Goal: Download file/media

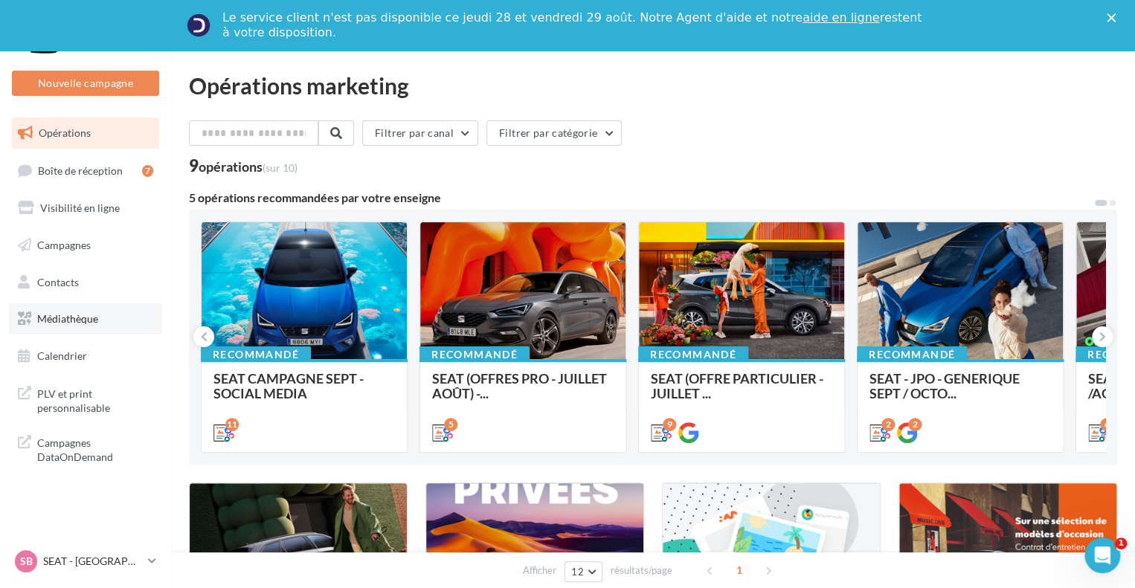
click at [92, 306] on link "Médiathèque" at bounding box center [85, 318] width 153 height 31
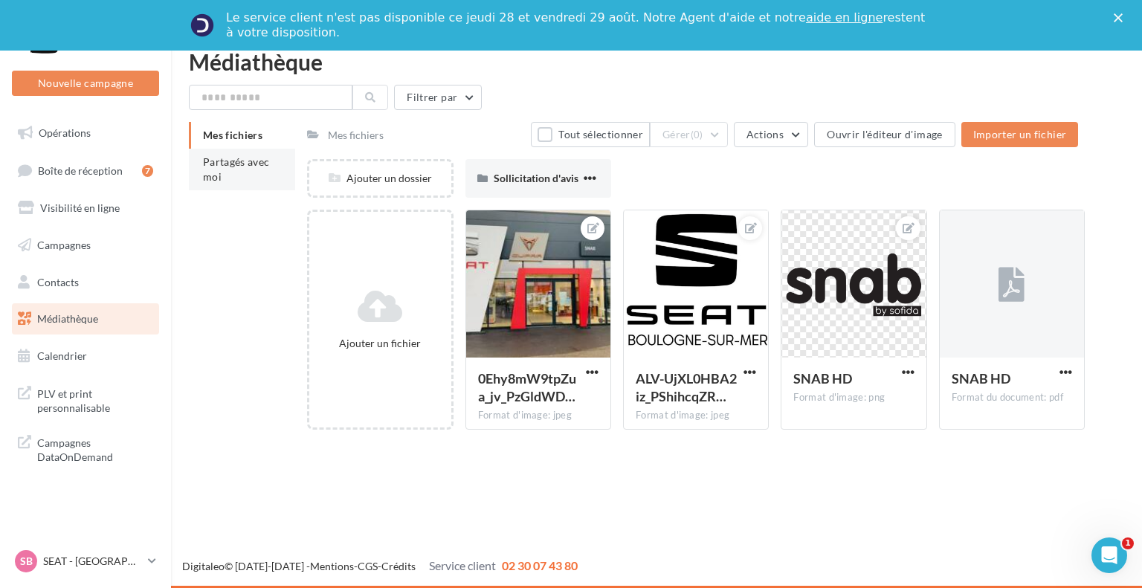
click at [212, 168] on li "Partagés avec moi" at bounding box center [242, 170] width 106 height 42
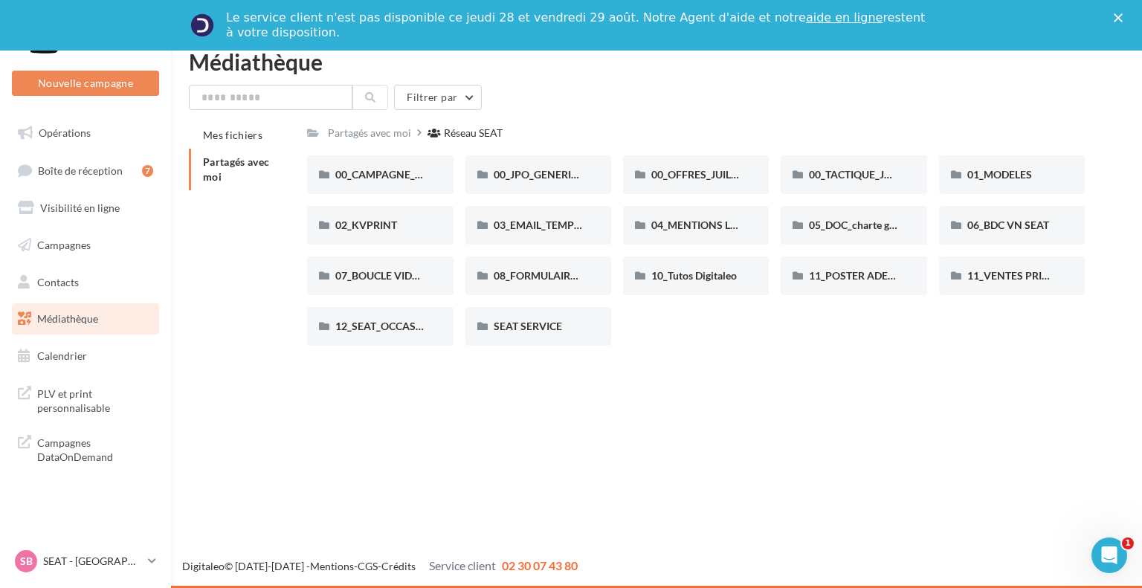
click at [230, 166] on span "Partagés avec moi" at bounding box center [236, 169] width 67 height 28
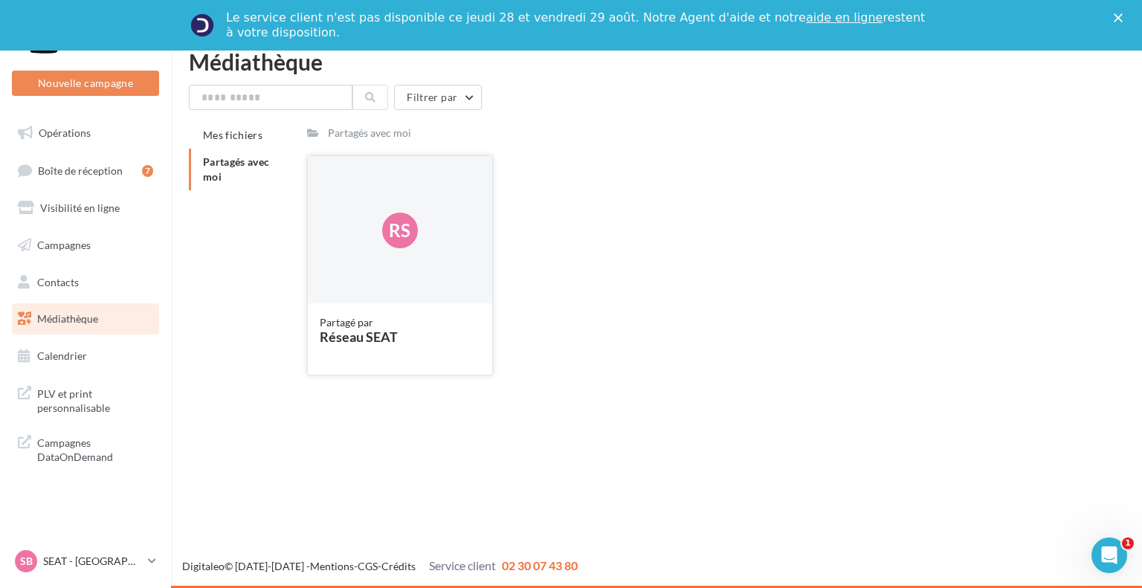
click at [346, 323] on div "Partagé par" at bounding box center [400, 322] width 160 height 15
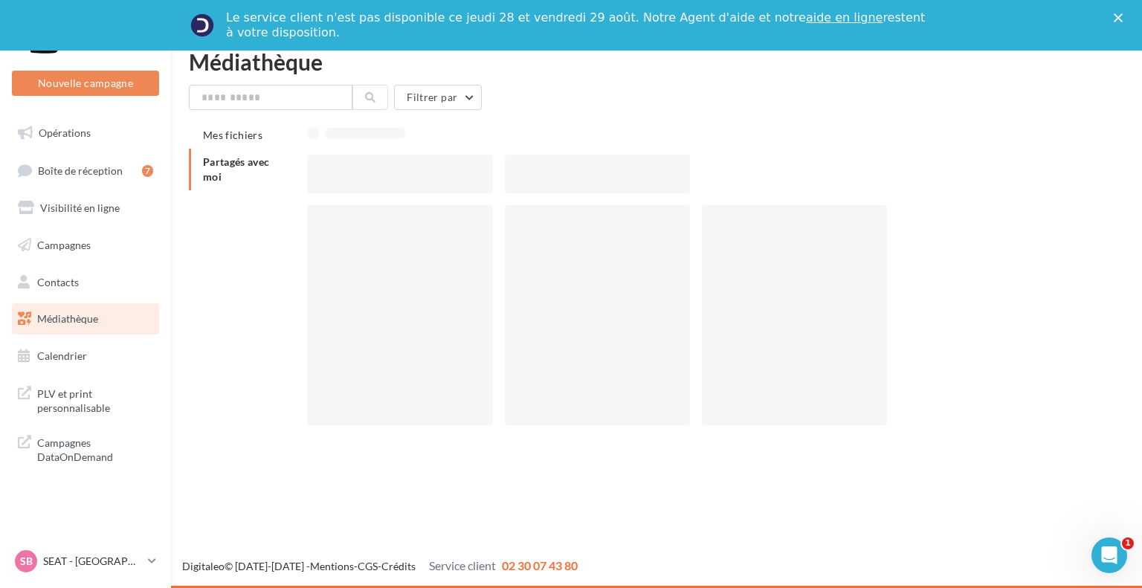
click at [346, 323] on div at bounding box center [399, 315] width 185 height 220
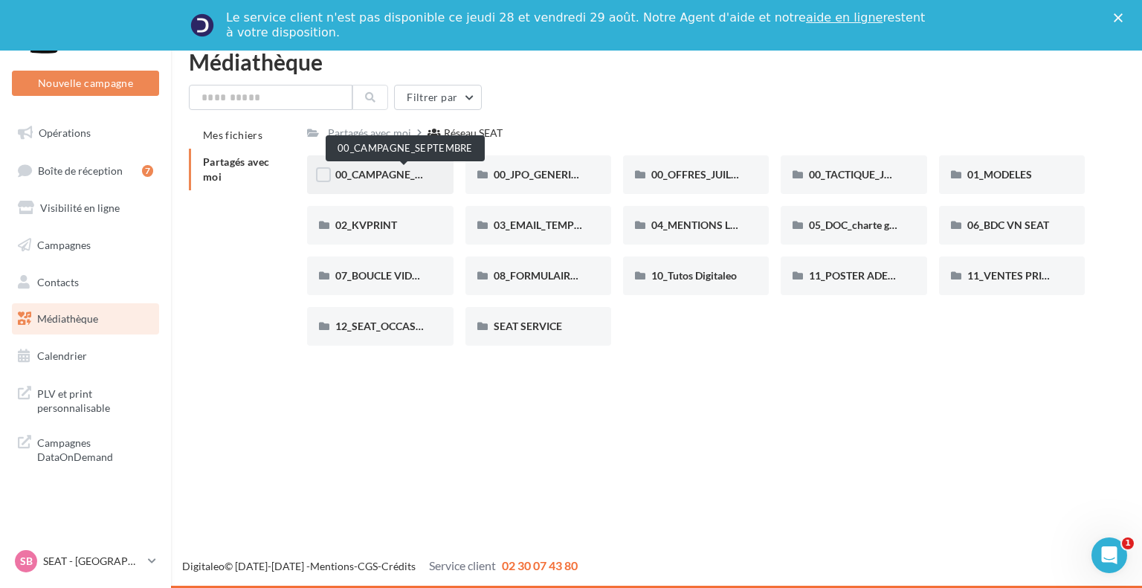
click at [396, 178] on span "00_CAMPAGNE_SEPTEMBRE" at bounding box center [404, 174] width 139 height 13
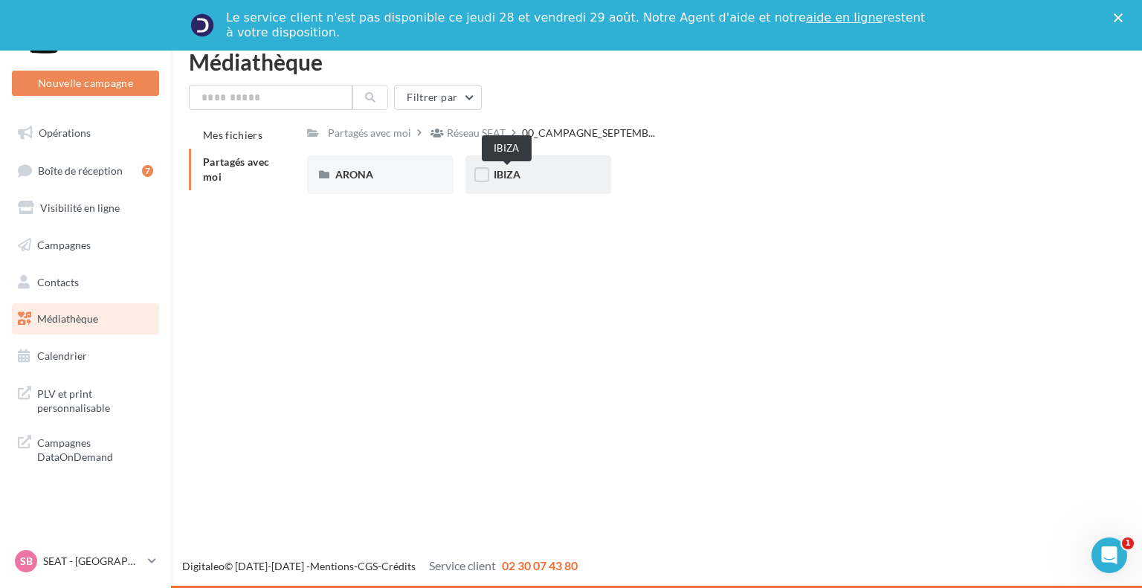
click at [496, 177] on span "IBIZA" at bounding box center [507, 174] width 27 height 13
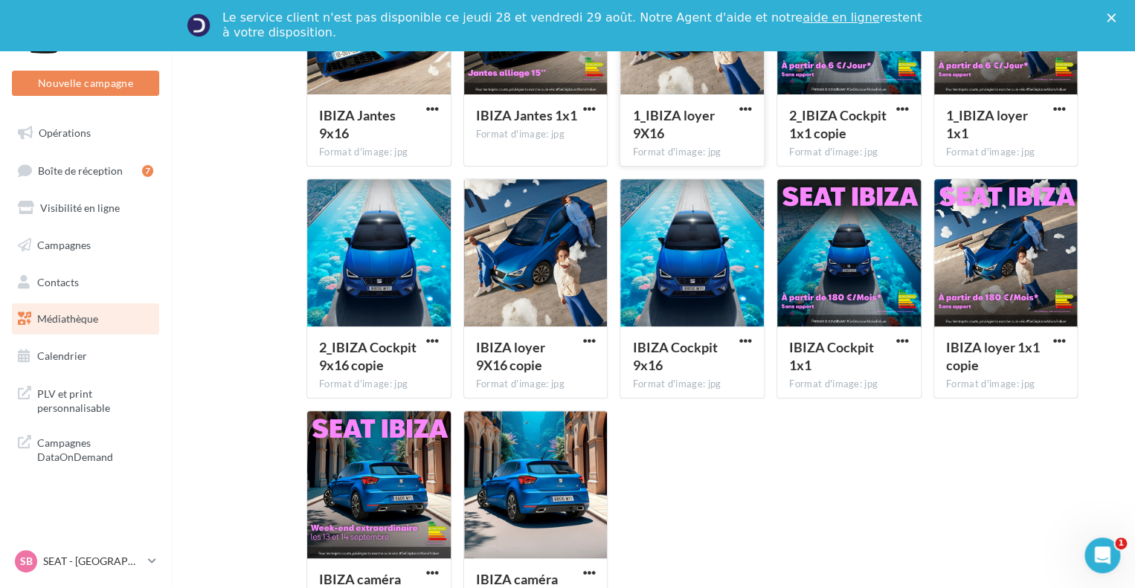
scroll to position [29, 0]
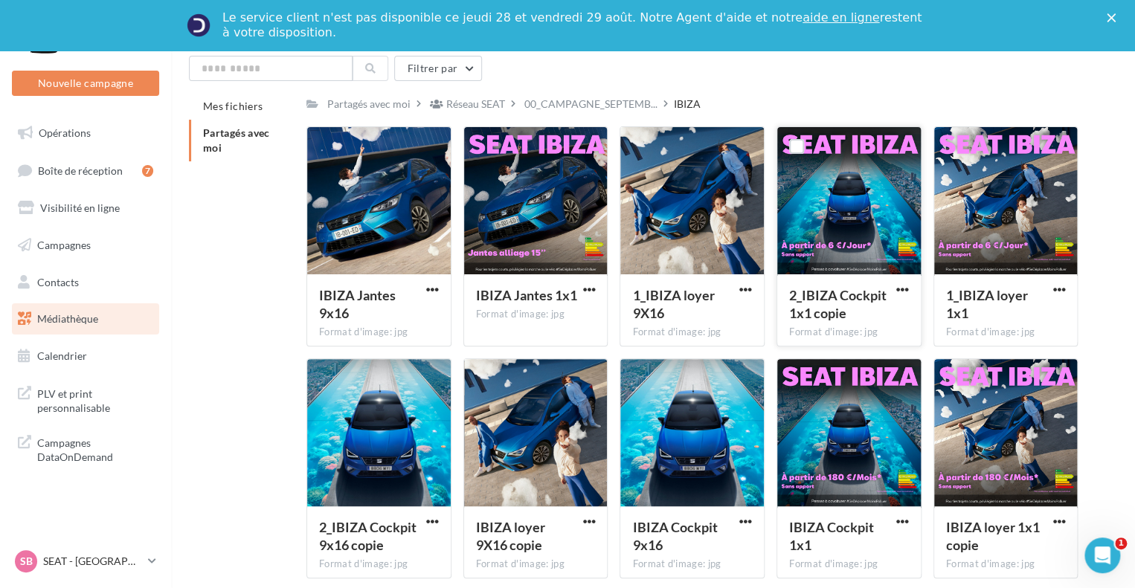
click at [827, 248] on div at bounding box center [848, 201] width 143 height 149
click at [995, 176] on div at bounding box center [1005, 201] width 143 height 149
click at [999, 291] on span "1_IBIZA loyer 1x1" at bounding box center [987, 304] width 82 height 34
click at [978, 236] on div at bounding box center [1005, 201] width 143 height 149
click at [978, 235] on div at bounding box center [1005, 201] width 143 height 149
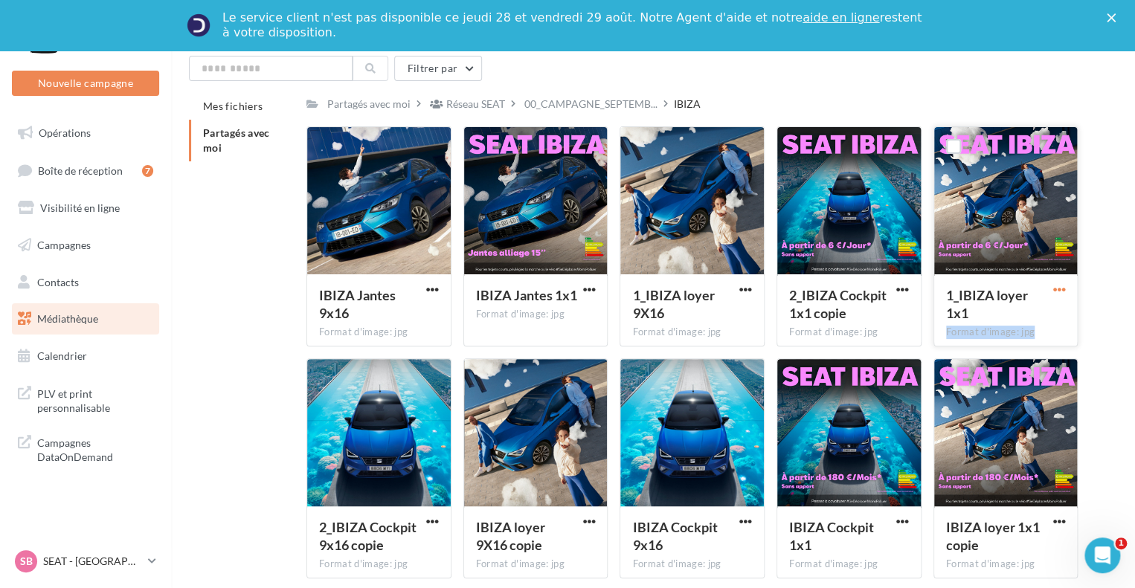
click at [1055, 283] on div "1_IBIZA loyer 1x1 Format d'image: jpg" at bounding box center [1005, 236] width 145 height 220
click at [1015, 297] on span "1_IBIZA loyer 1x1" at bounding box center [987, 304] width 82 height 34
click at [983, 235] on div at bounding box center [1005, 201] width 143 height 149
click at [981, 235] on div at bounding box center [1005, 201] width 143 height 149
click at [982, 236] on div at bounding box center [1005, 201] width 143 height 149
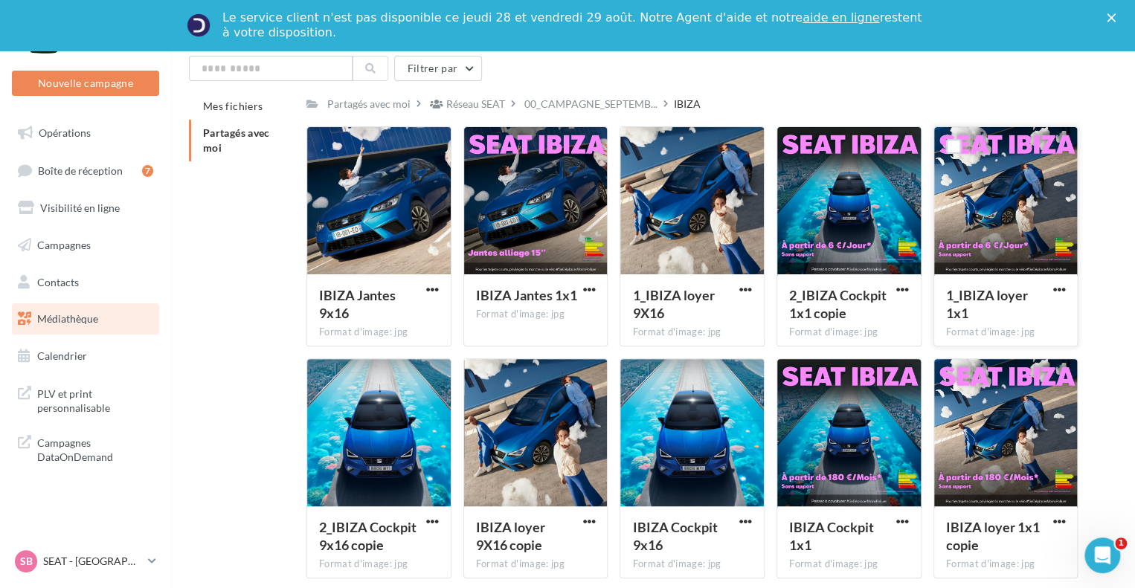
click at [981, 236] on div at bounding box center [1005, 201] width 143 height 149
click at [1057, 283] on span "button" at bounding box center [1058, 289] width 13 height 13
click at [964, 323] on button "Télécharger" at bounding box center [993, 319] width 149 height 39
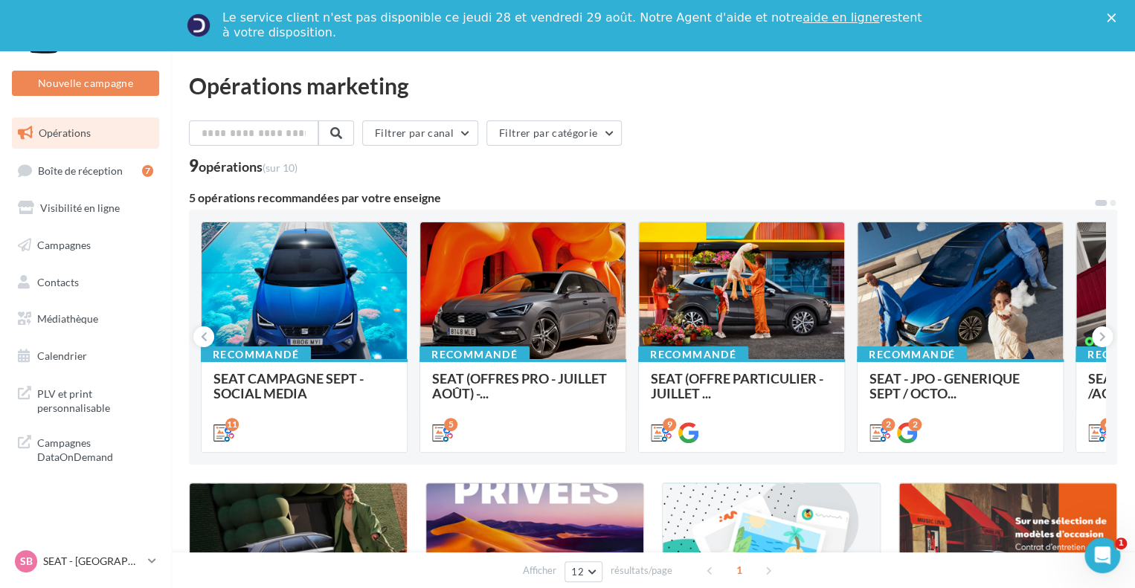
click at [109, 128] on link "Opérations" at bounding box center [85, 132] width 153 height 31
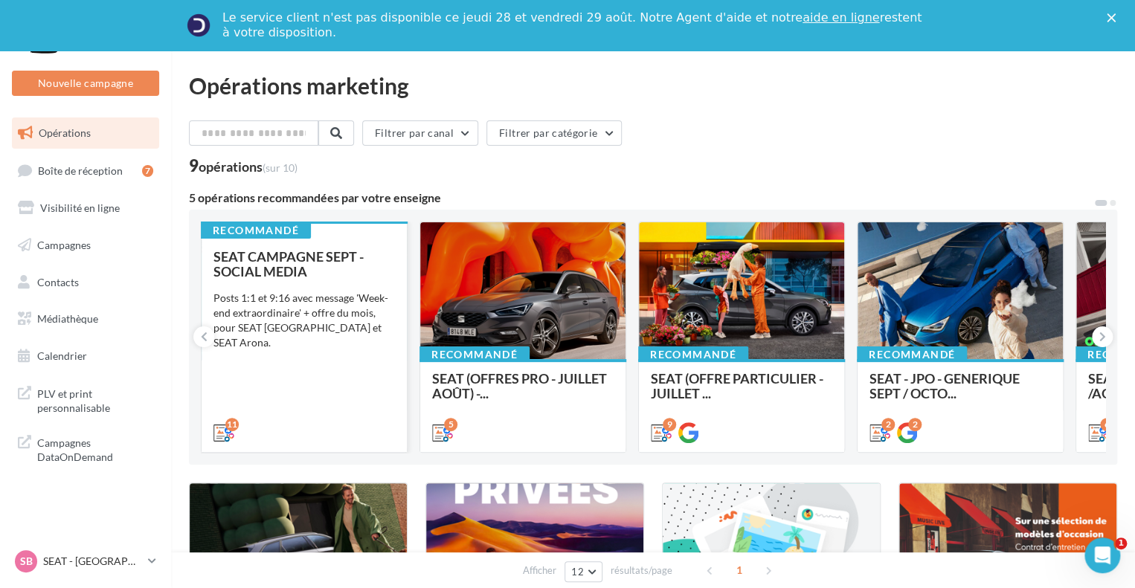
click at [355, 382] on div "SEAT CAMPAGNE SEPT - SOCIAL MEDIA Posts 1:1 et 9:16 avec message 'Week-end extr…" at bounding box center [303, 344] width 181 height 190
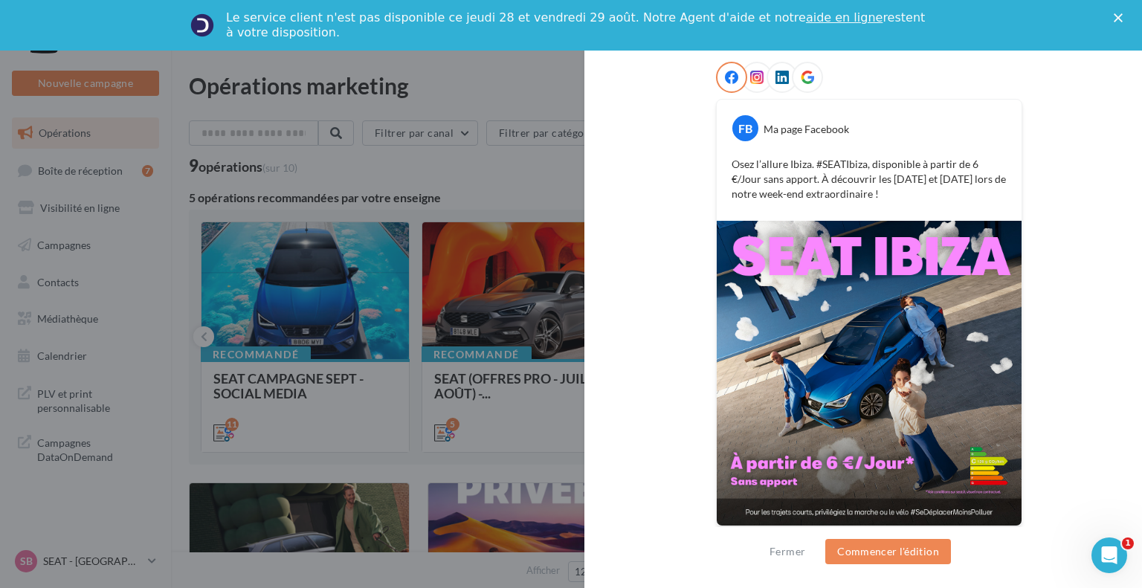
scroll to position [237, 0]
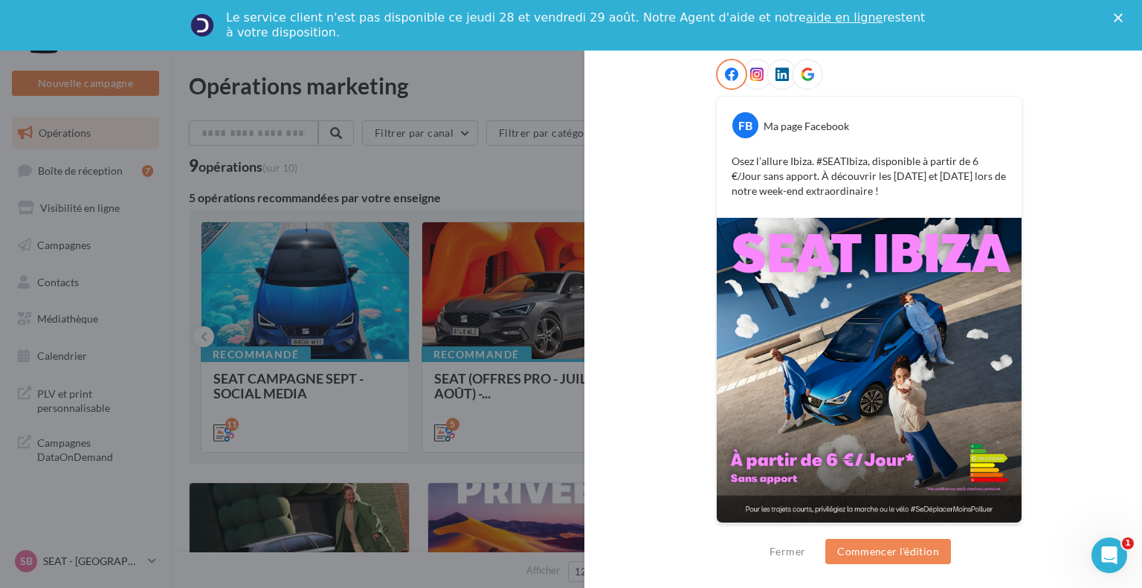
drag, startPoint x: 728, startPoint y: 160, endPoint x: 891, endPoint y: 196, distance: 166.7
click at [891, 196] on p "Osez l’allure Ibiza. #SEATIbiza, disponible à partir de 6 €/Jour sans apport. À…" at bounding box center [869, 176] width 275 height 45
copy p "Osez l’allure Ibiza. #SEATIbiza, disponible à partir de 6 €/Jour sans apport. À…"
